Goal: Task Accomplishment & Management: Manage account settings

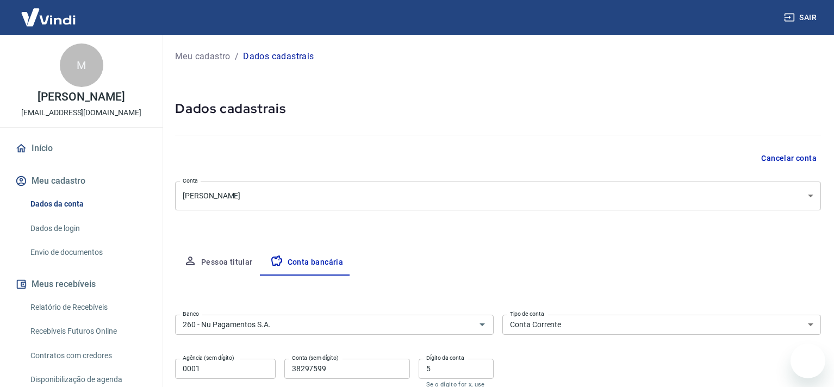
select select "1"
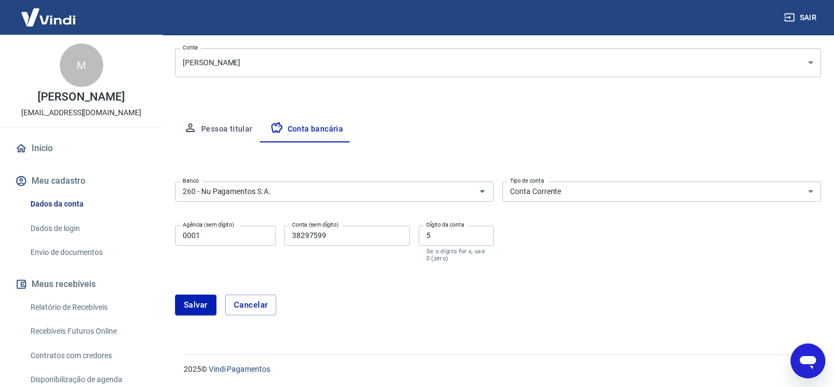
click at [188, 301] on button "Salvar" at bounding box center [195, 305] width 41 height 21
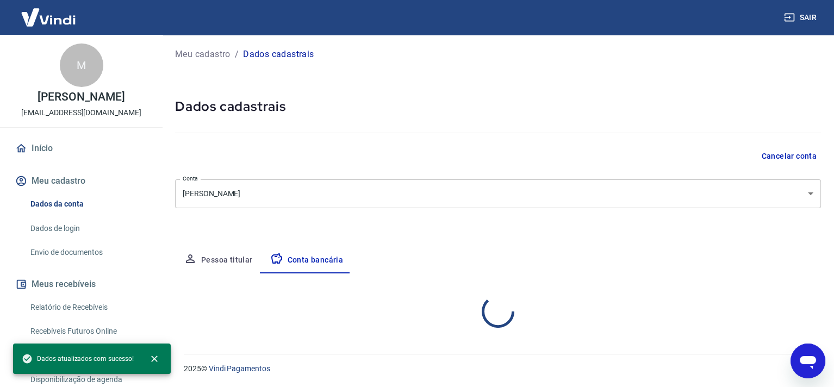
scroll to position [108, 0]
select select "1"
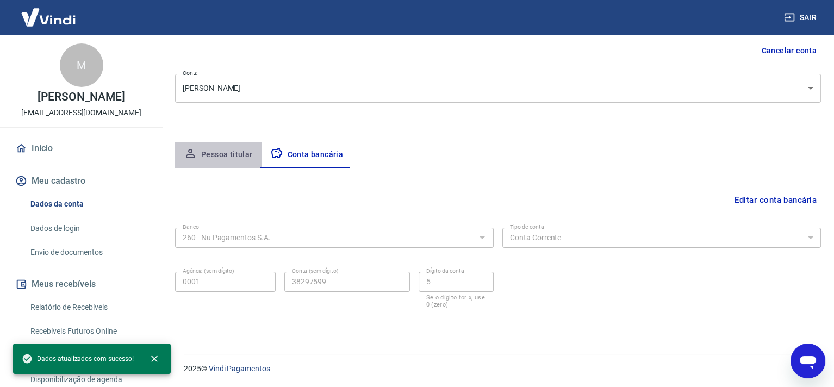
click at [247, 163] on button "Pessoa titular" at bounding box center [218, 155] width 86 height 26
select select "MG"
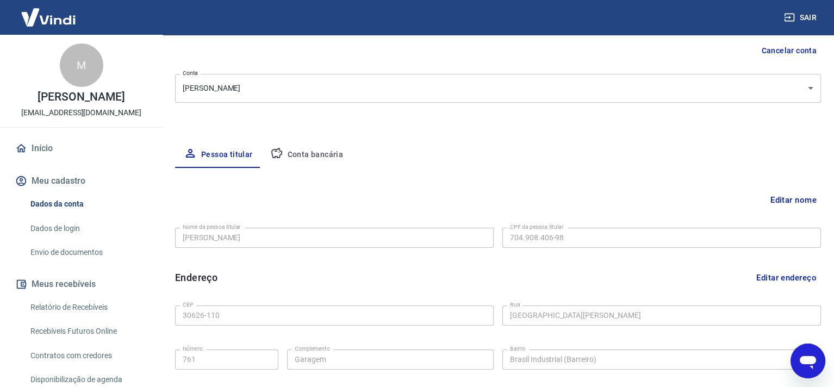
click at [88, 255] on link "Envio de documentos" at bounding box center [87, 252] width 123 height 22
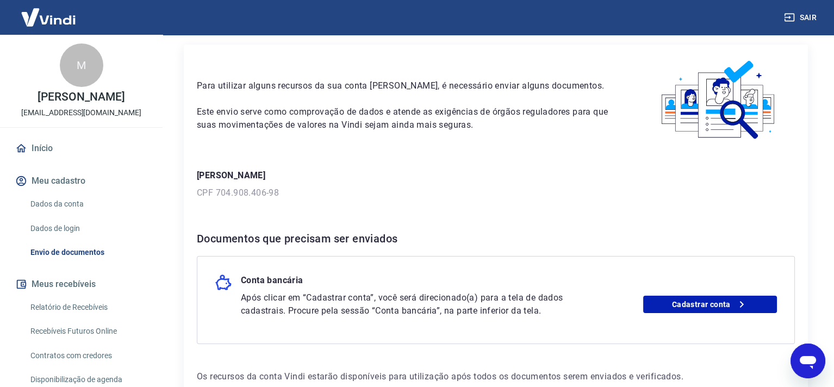
scroll to position [102, 0]
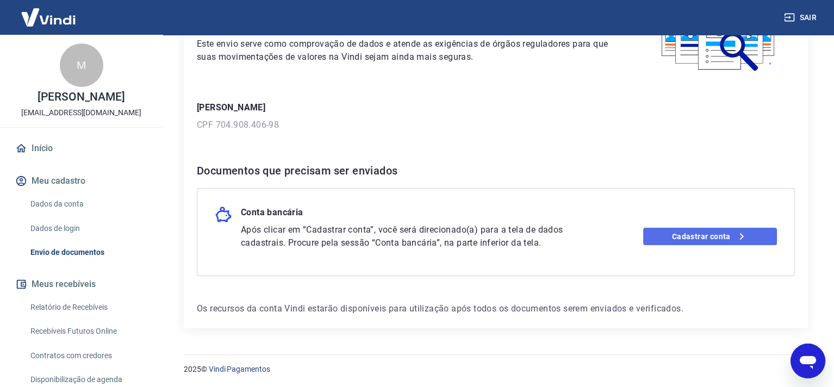
click at [673, 238] on link "Cadastrar conta" at bounding box center [710, 236] width 134 height 17
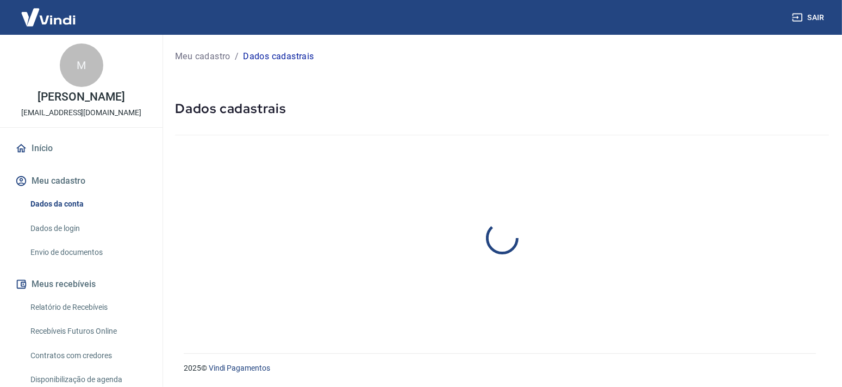
select select "MG"
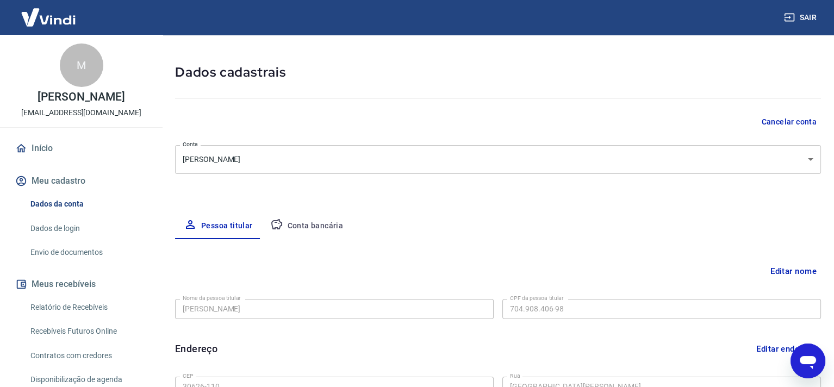
click at [333, 235] on button "Conta bancária" at bounding box center [306, 226] width 91 height 26
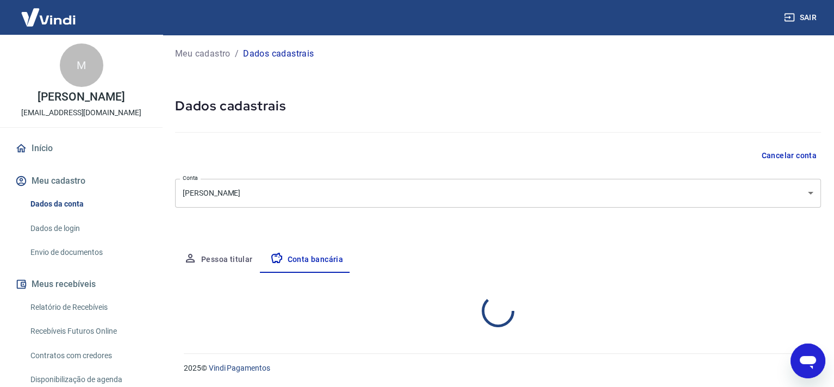
select select "1"
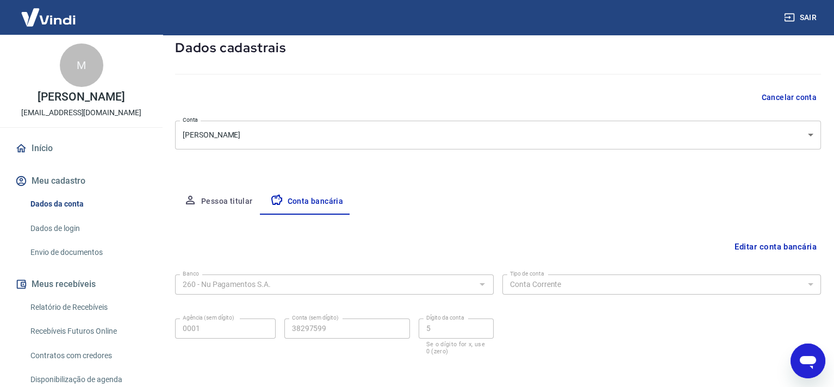
scroll to position [108, 0]
